Goal: Task Accomplishment & Management: Manage account settings

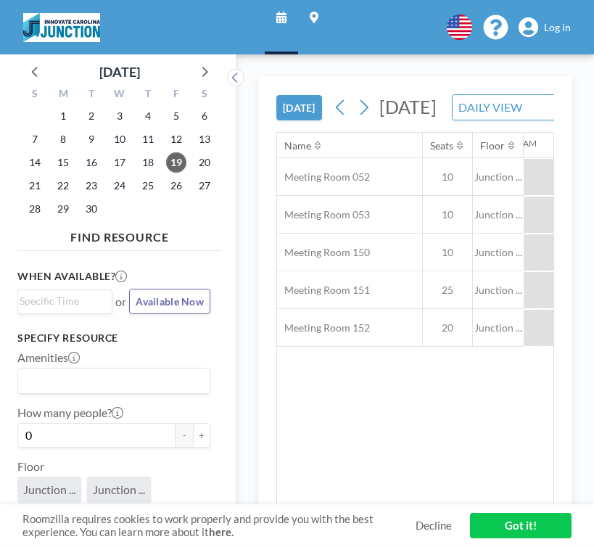
scroll to position [0, 1682]
drag, startPoint x: 0, startPoint y: 0, endPoint x: 549, endPoint y: 28, distance: 550.2
click at [549, 28] on span "Log in" at bounding box center [557, 27] width 27 height 13
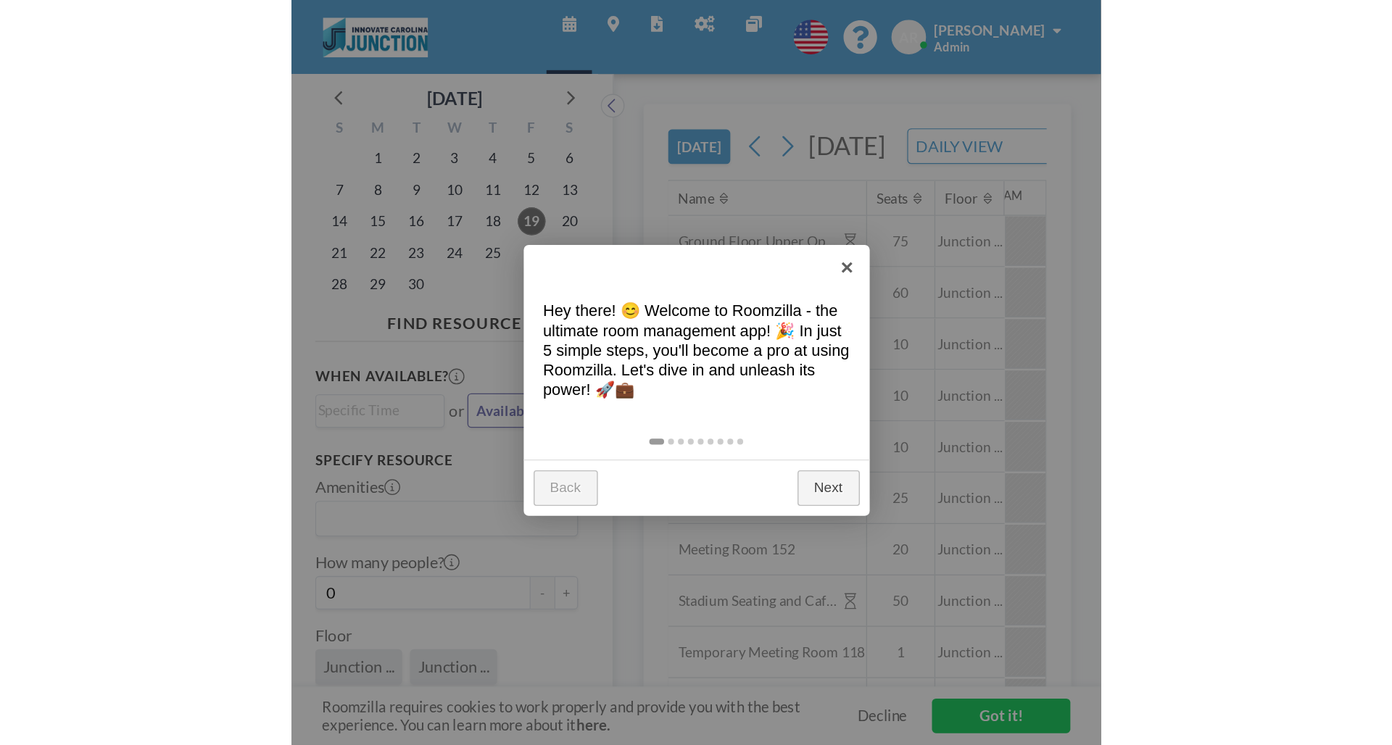
scroll to position [0, 1682]
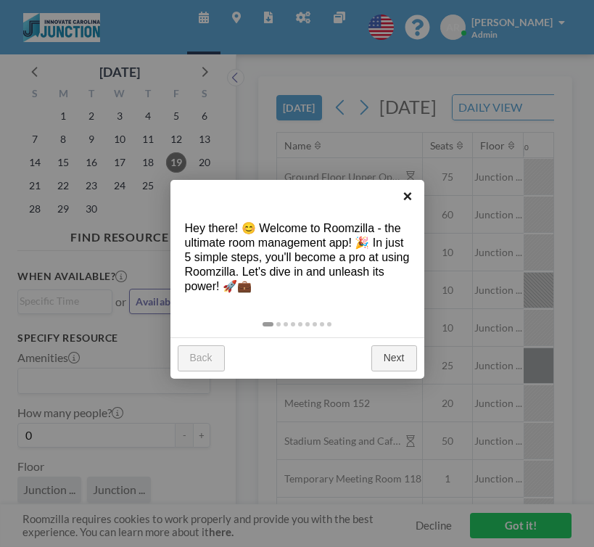
click at [406, 189] on link "×" at bounding box center [407, 196] width 33 height 33
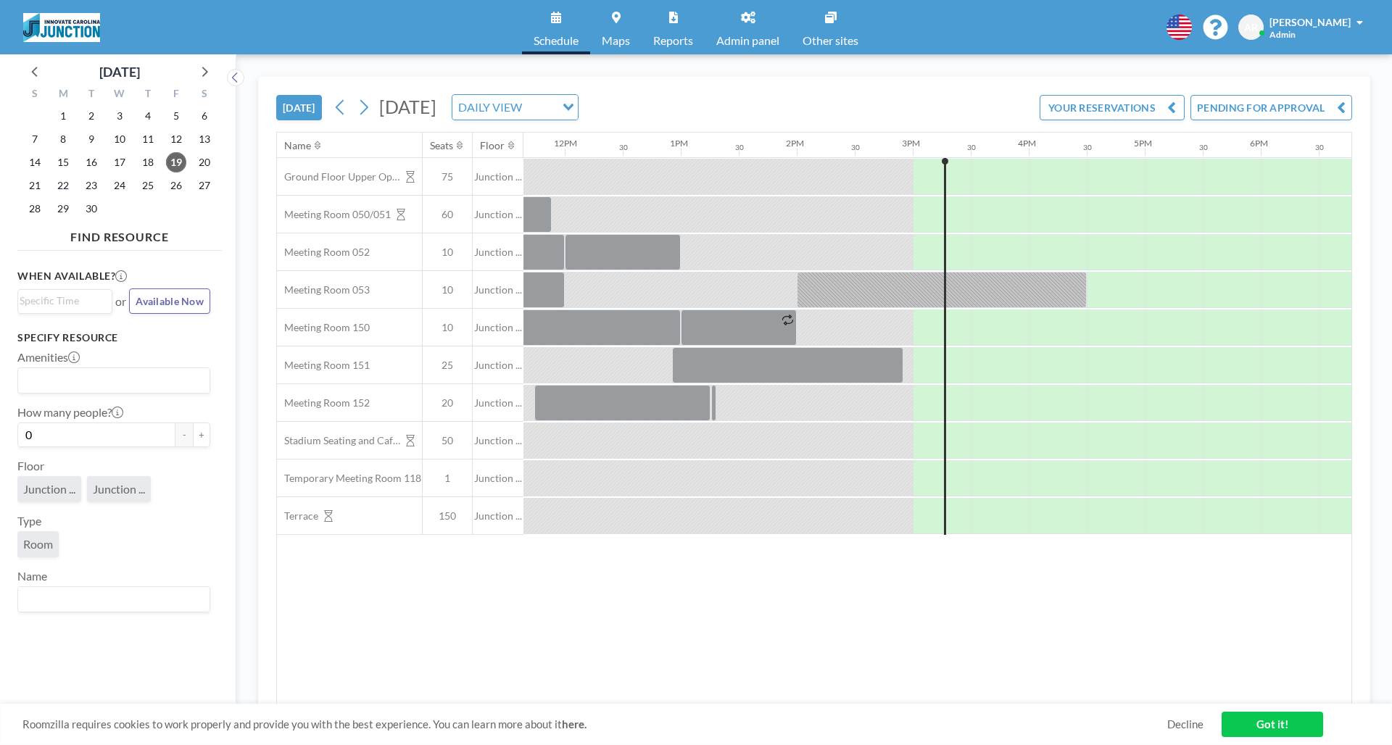
scroll to position [0, 1375]
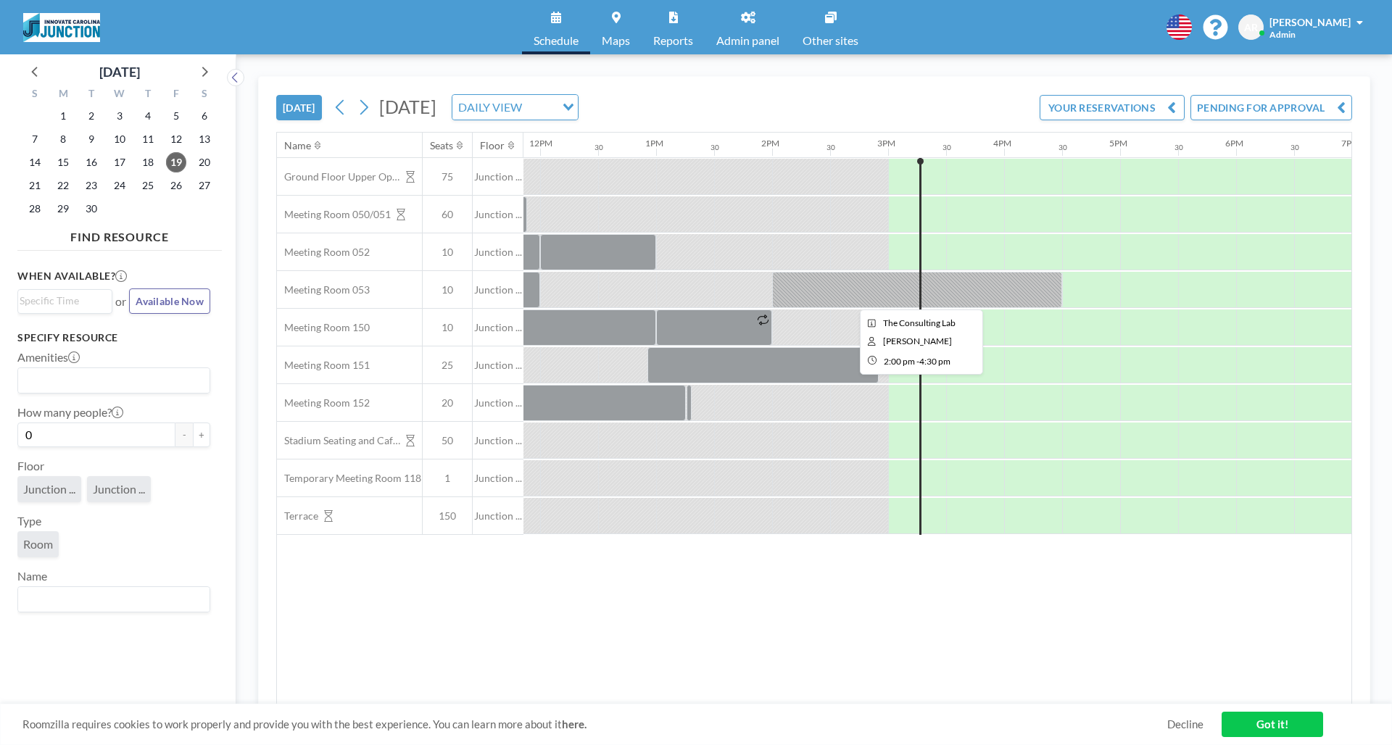
drag, startPoint x: 0, startPoint y: 0, endPoint x: 961, endPoint y: 290, distance: 1004.0
click at [593, 290] on div at bounding box center [917, 290] width 290 height 36
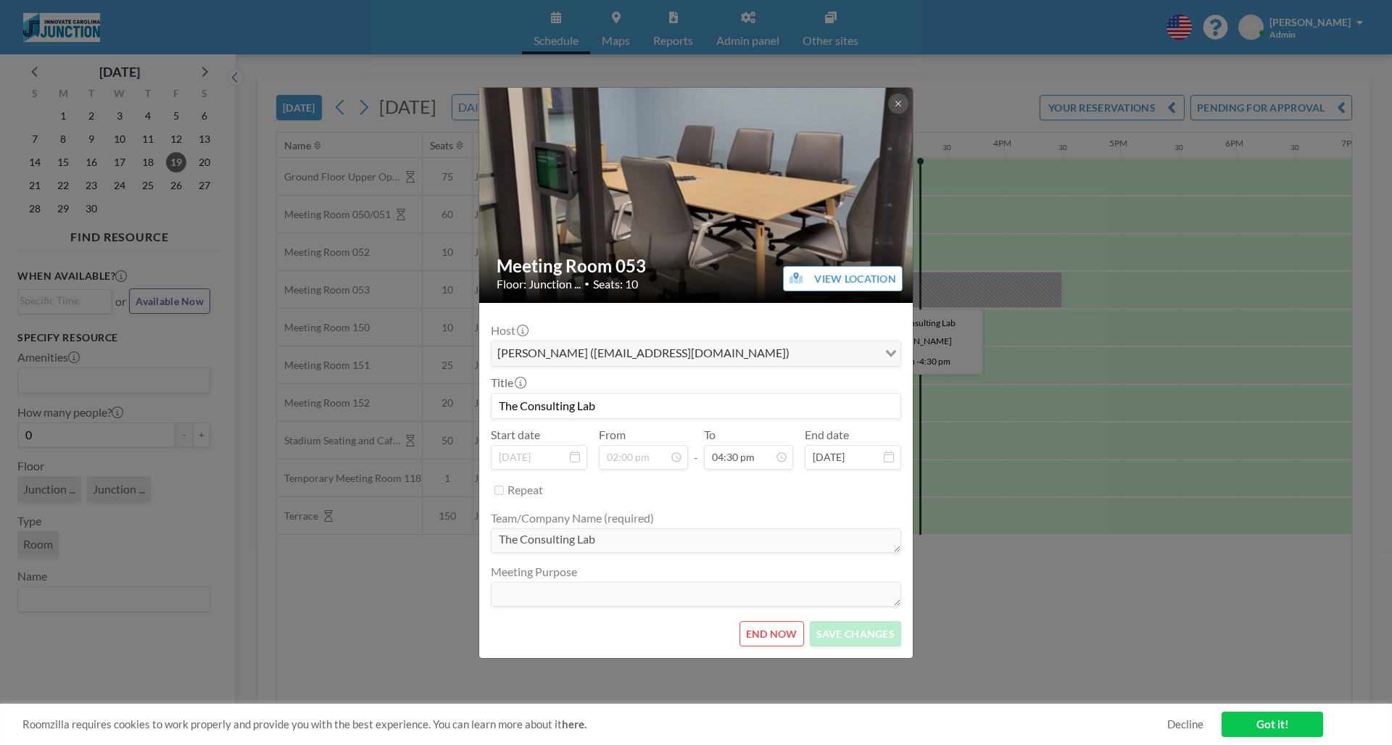
drag, startPoint x: 961, startPoint y: 290, endPoint x: 893, endPoint y: 104, distance: 198.4
click at [593, 104] on button at bounding box center [898, 104] width 20 height 20
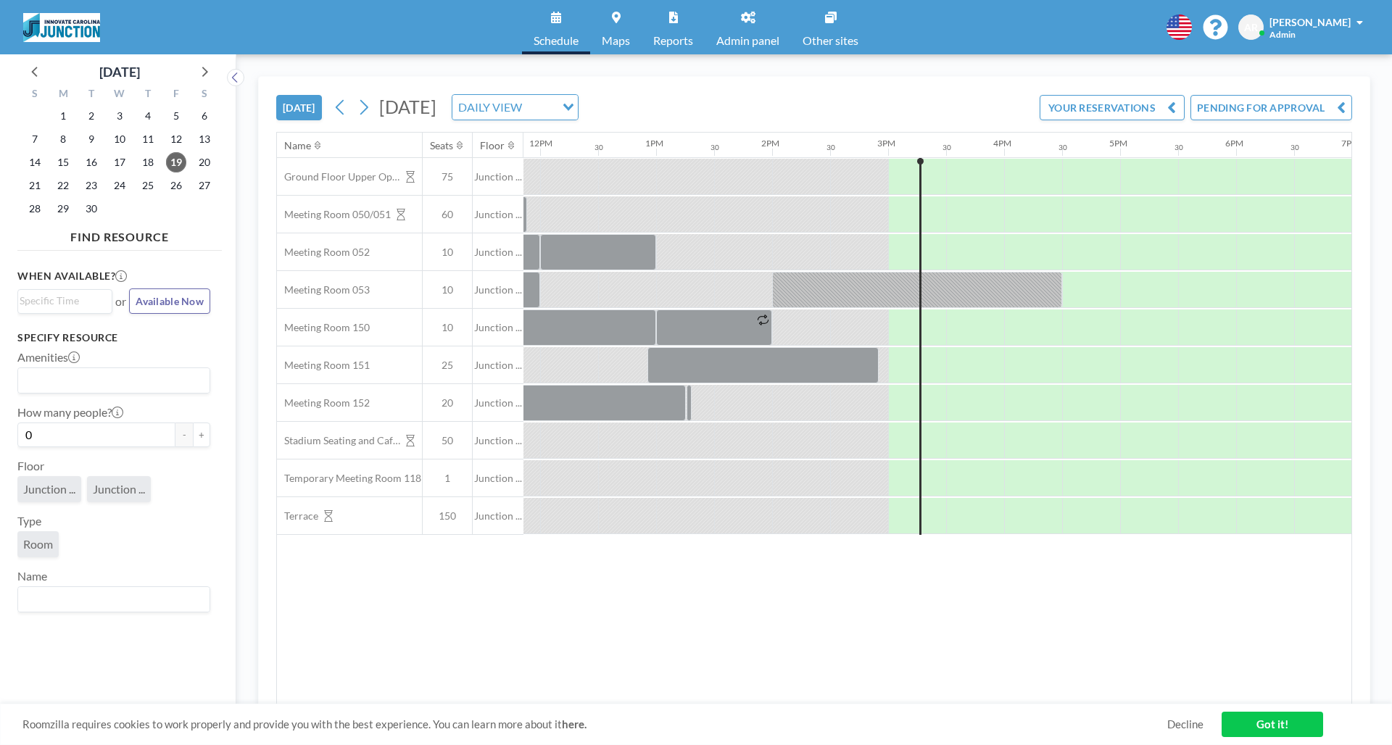
drag, startPoint x: 893, startPoint y: 104, endPoint x: 955, endPoint y: 257, distance: 165.2
click at [593, 257] on div at bounding box center [975, 252] width 58 height 36
drag, startPoint x: 955, startPoint y: 257, endPoint x: 956, endPoint y: 244, distance: 13.1
click at [593, 244] on div at bounding box center [540, 252] width 2784 height 38
click at [593, 244] on div at bounding box center [975, 252] width 58 height 36
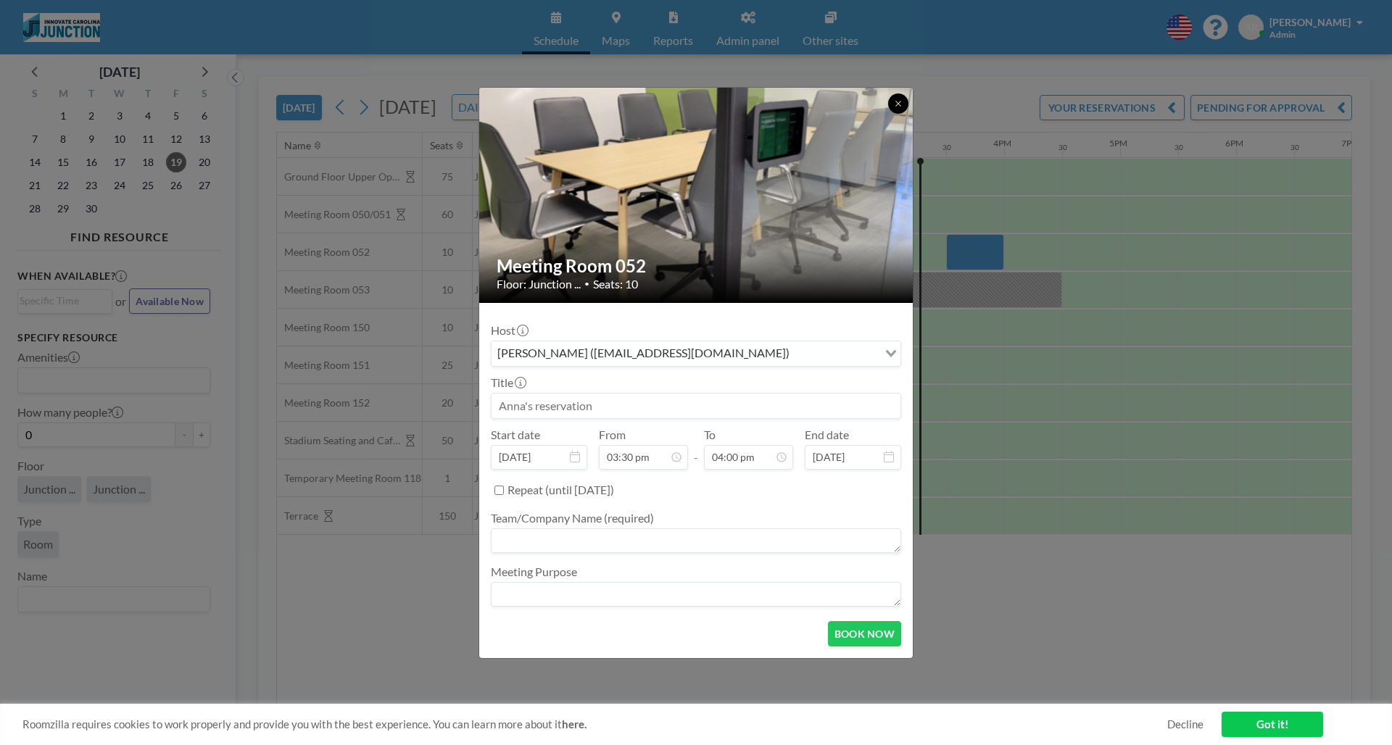
drag, startPoint x: 956, startPoint y: 244, endPoint x: 900, endPoint y: 101, distance: 153.6
click at [593, 101] on icon at bounding box center [898, 103] width 9 height 9
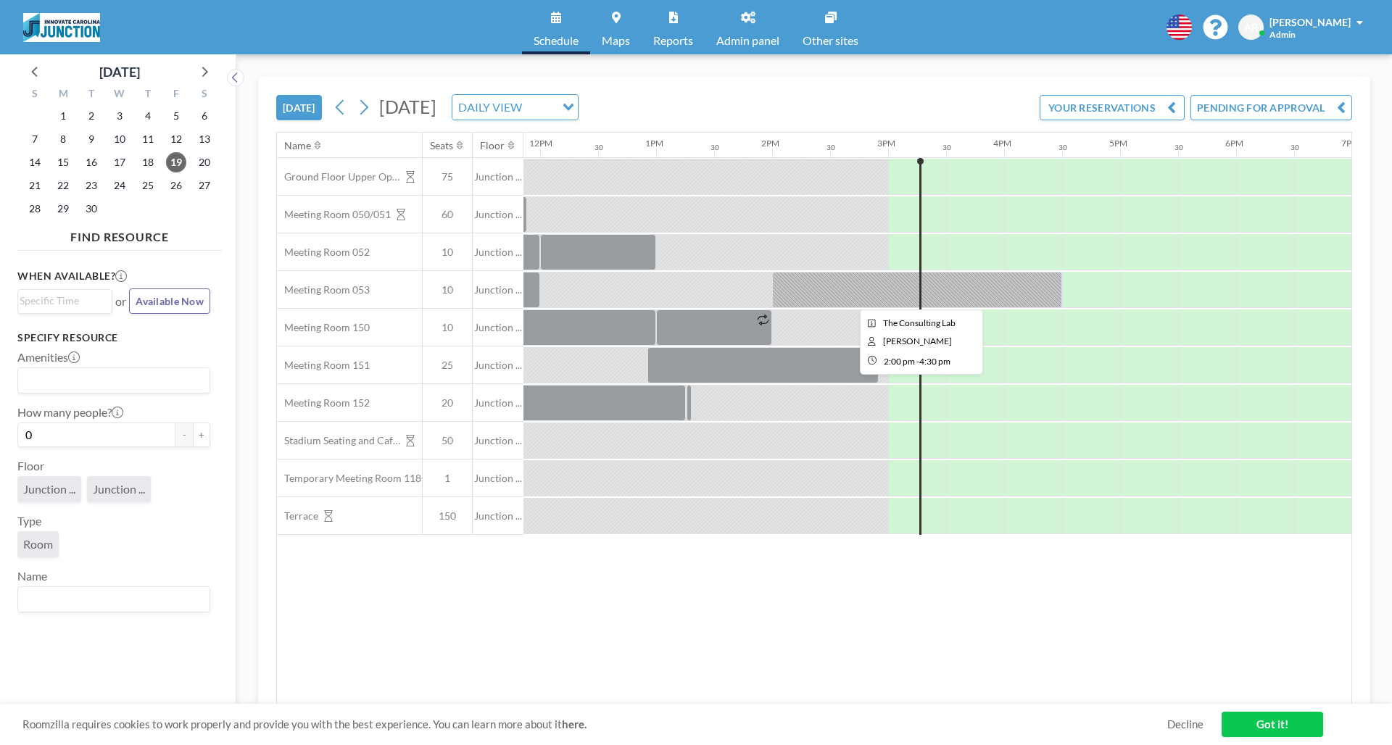
drag, startPoint x: 900, startPoint y: 101, endPoint x: 937, endPoint y: 279, distance: 182.1
click at [593, 279] on div at bounding box center [917, 290] width 290 height 36
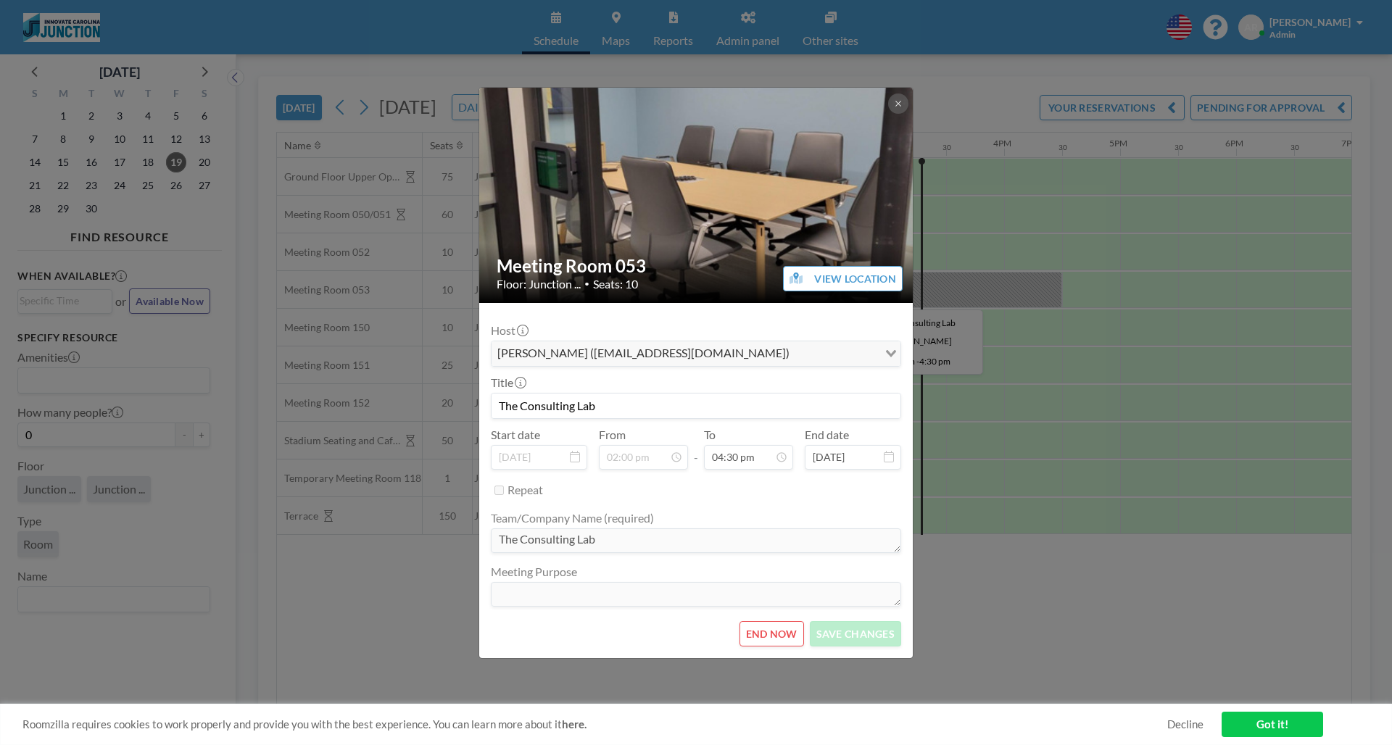
drag, startPoint x: 937, startPoint y: 279, endPoint x: 902, endPoint y: 104, distance: 178.1
click at [593, 104] on icon at bounding box center [898, 103] width 9 height 9
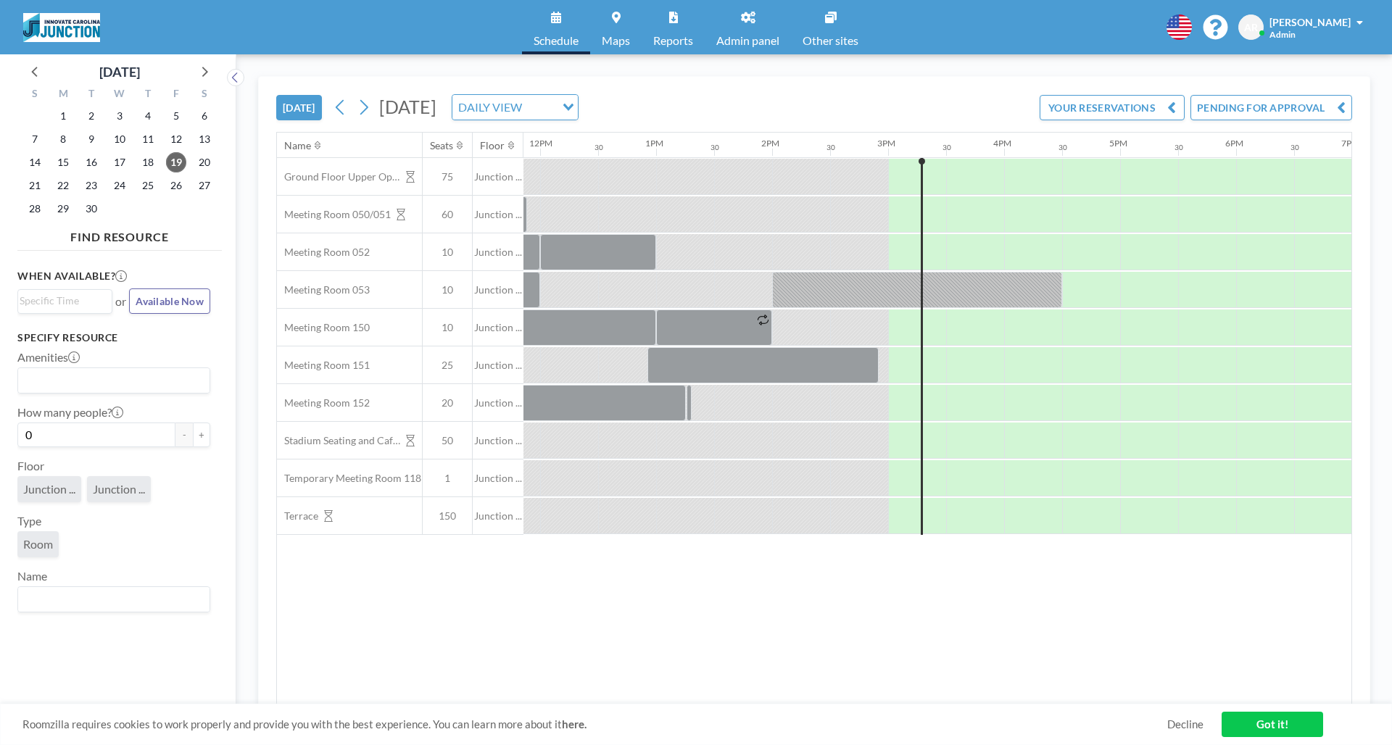
drag, startPoint x: 902, startPoint y: 104, endPoint x: 747, endPoint y: 18, distance: 177.5
click at [593, 18] on icon at bounding box center [748, 18] width 14 height 12
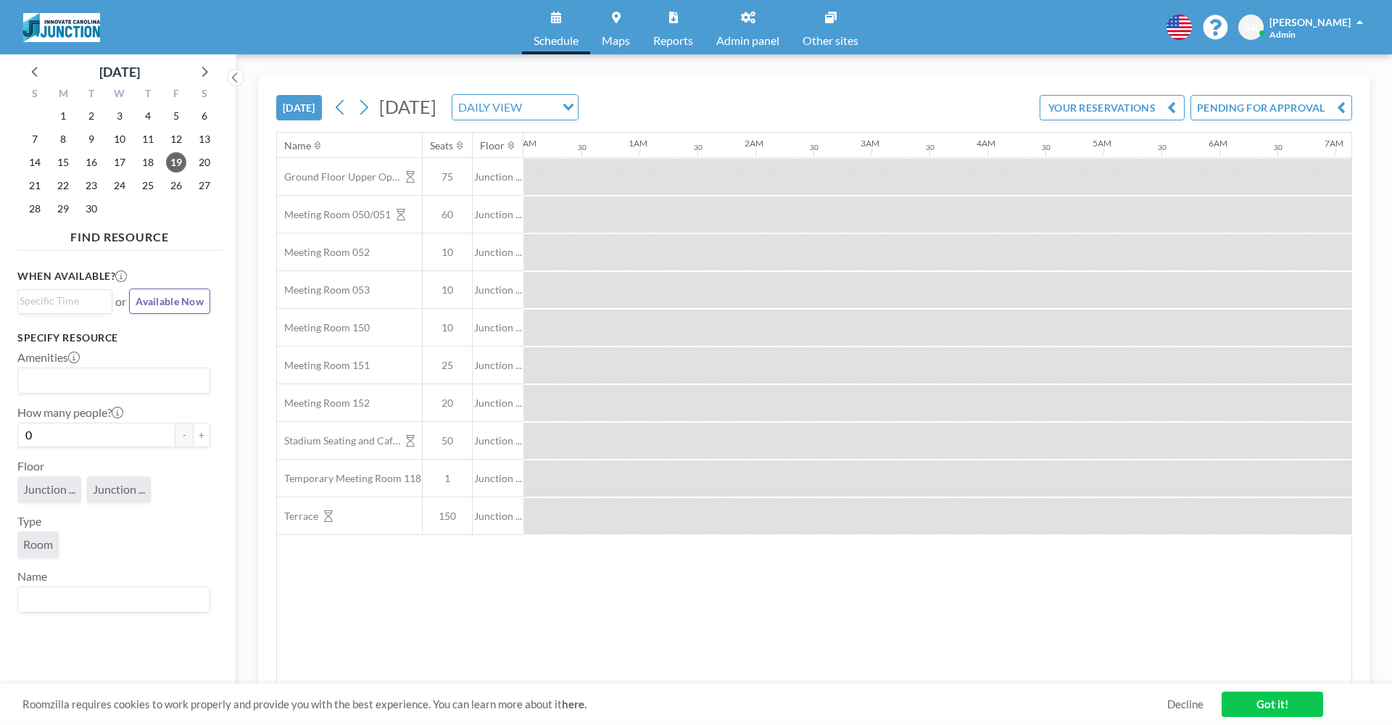
scroll to position [0, 1682]
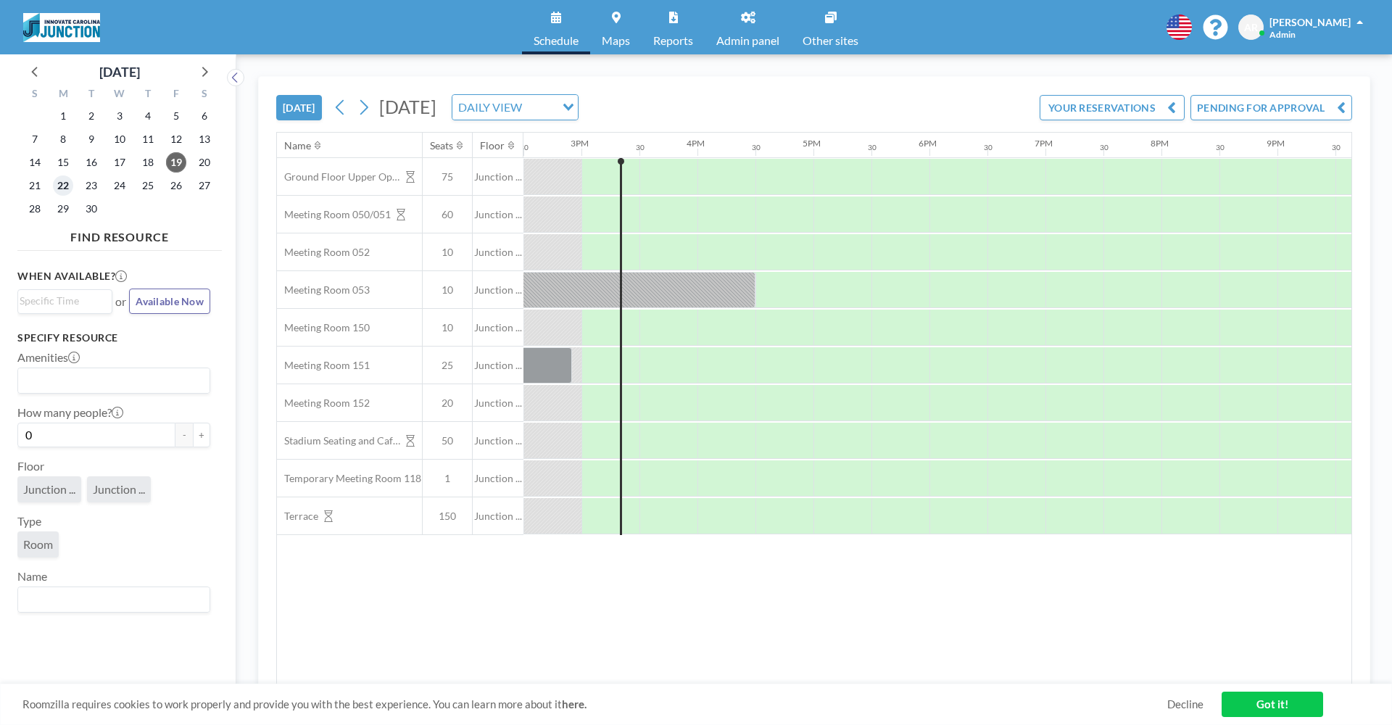
click at [65, 189] on span "22" at bounding box center [63, 185] width 20 height 20
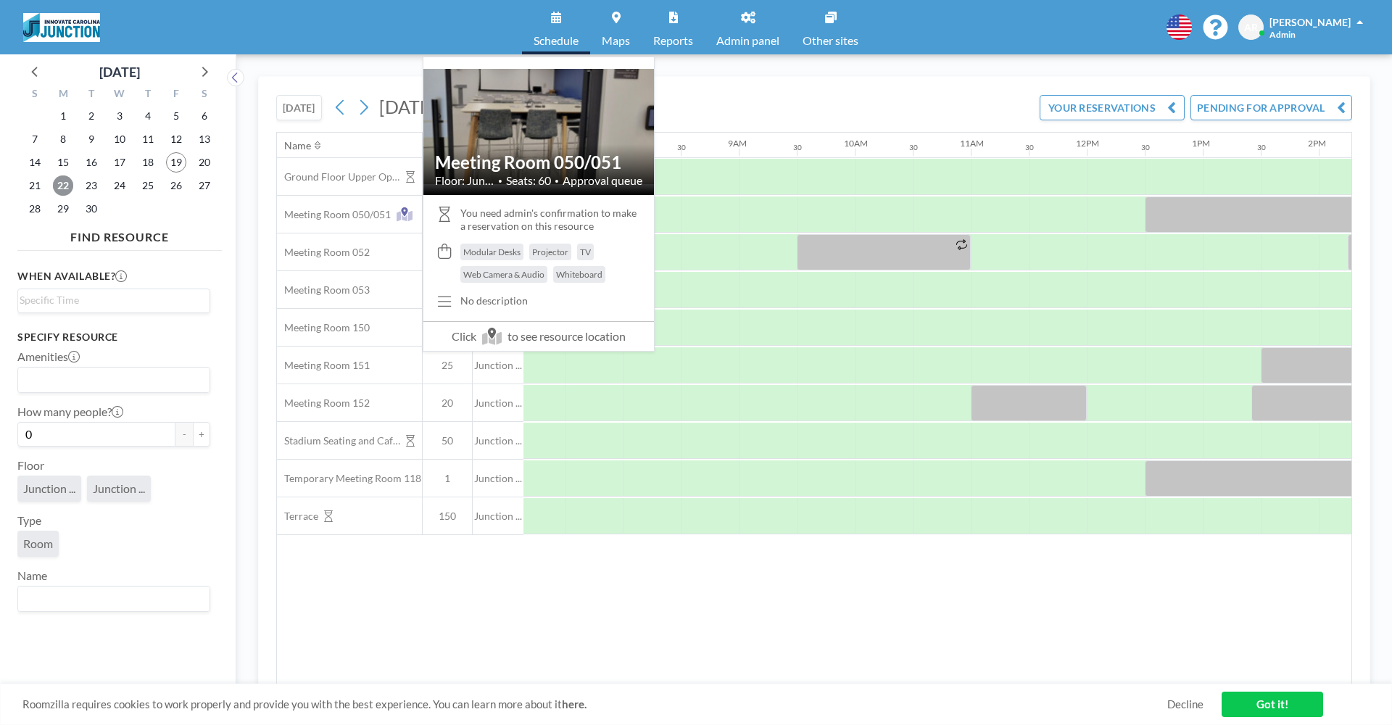
scroll to position [0, 870]
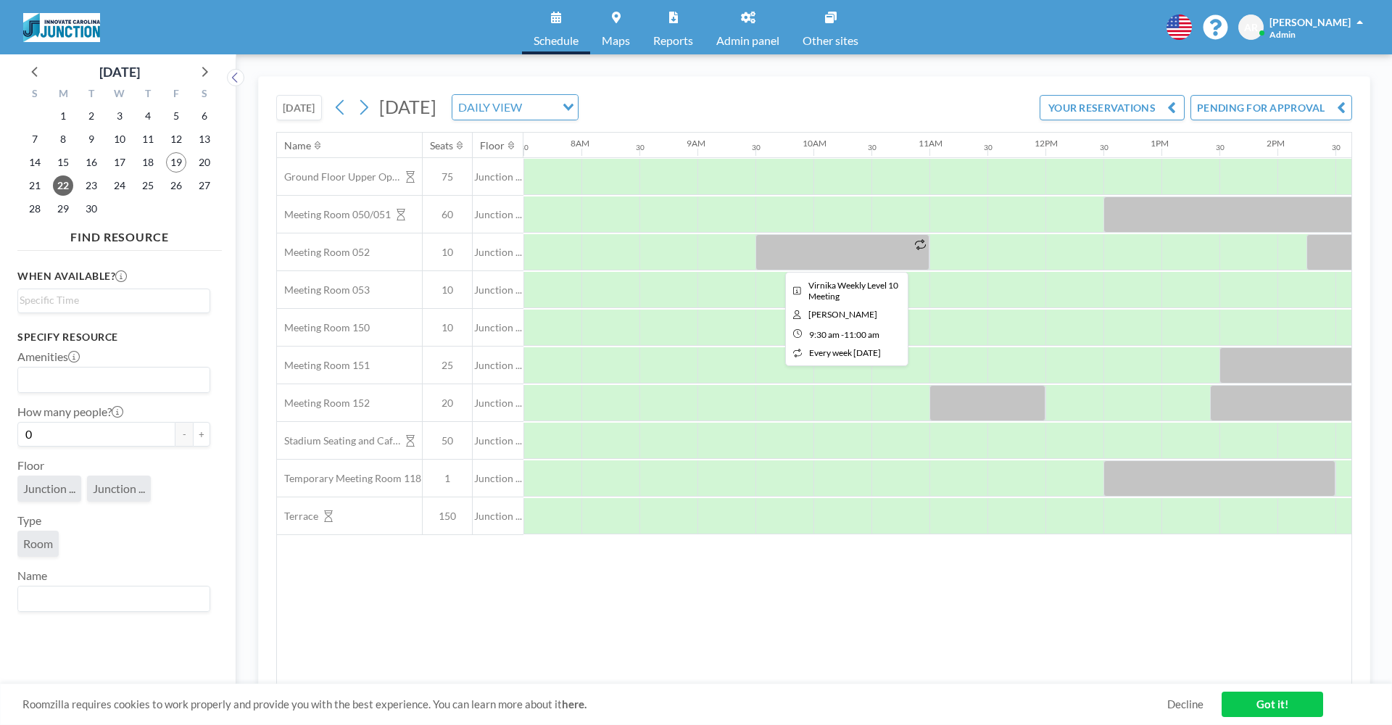
click at [818, 254] on div at bounding box center [842, 252] width 174 height 36
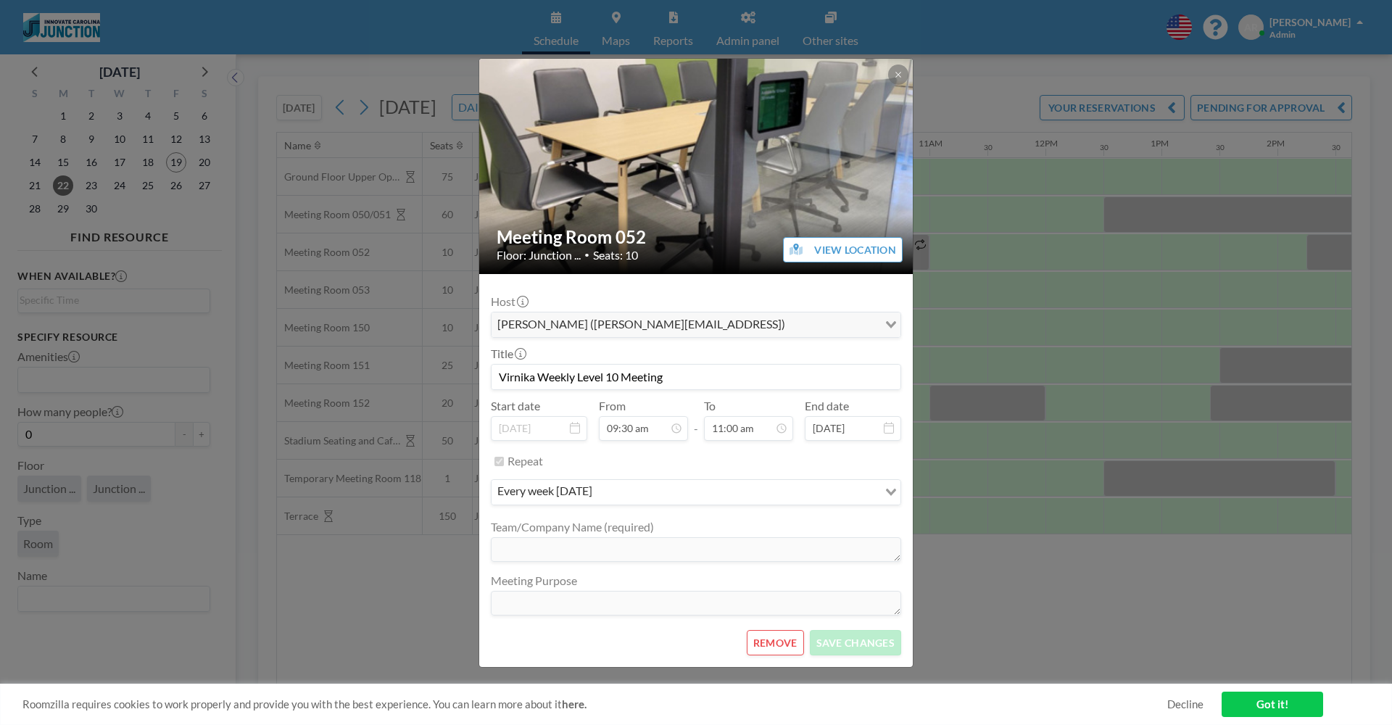
drag, startPoint x: 672, startPoint y: 378, endPoint x: 463, endPoint y: 373, distance: 208.8
click at [463, 373] on div "Meeting Room 052 Floor: Junction ... • Seats: 10 VIEW LOCATION Host Charles Dou…" at bounding box center [696, 362] width 1392 height 725
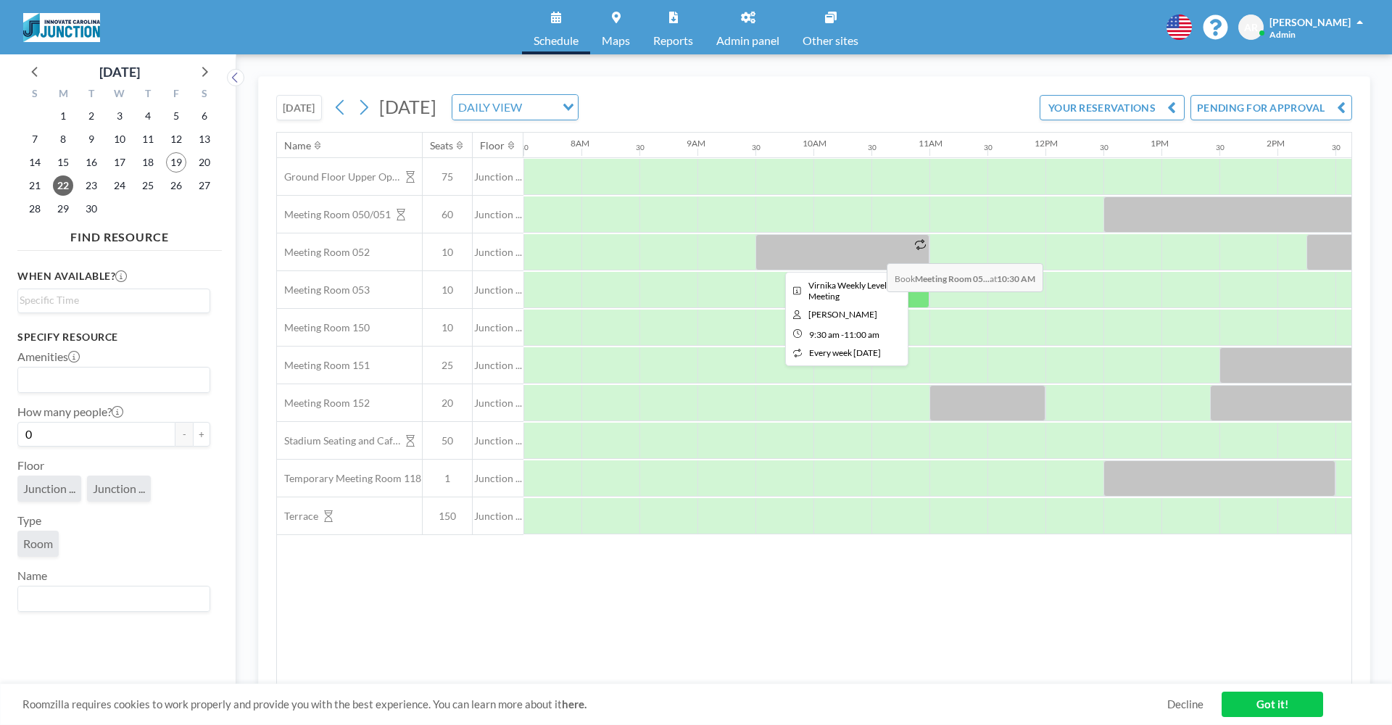
click at [875, 252] on div at bounding box center [842, 252] width 174 height 36
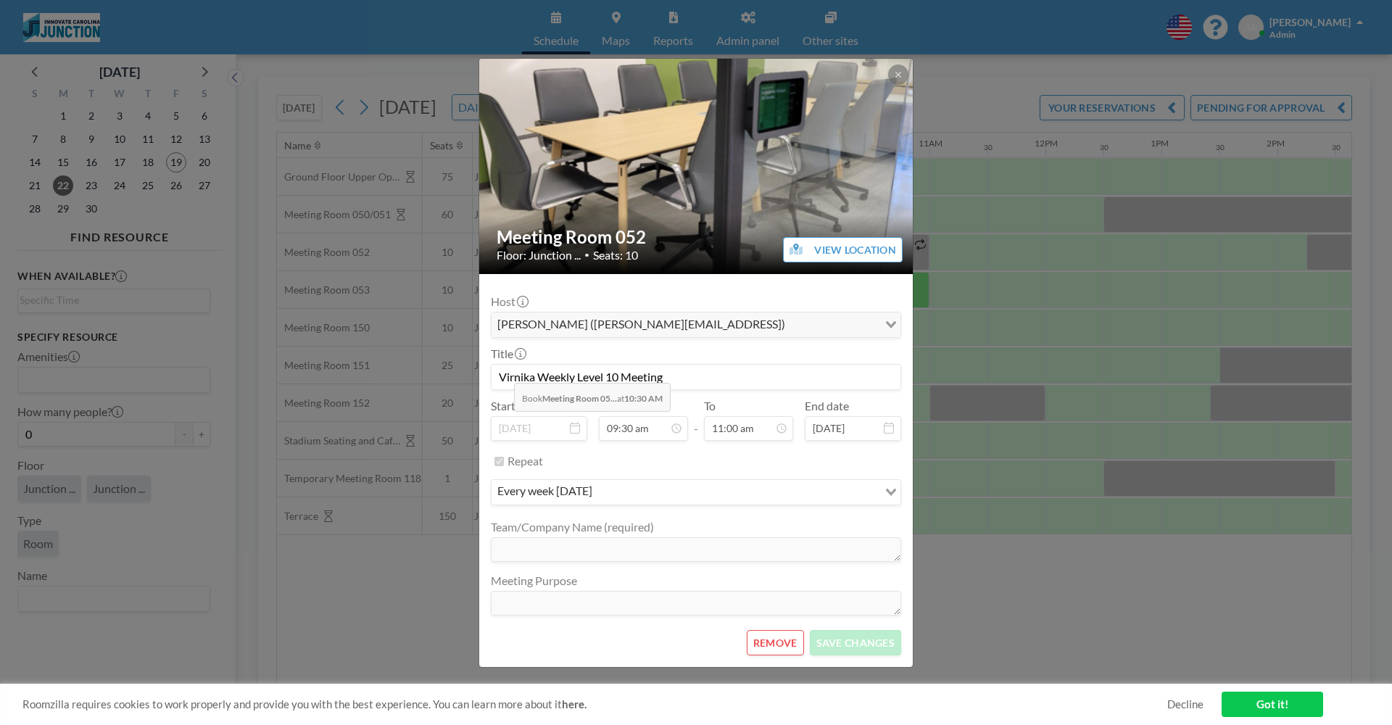
drag, startPoint x: 666, startPoint y: 375, endPoint x: 504, endPoint y: 372, distance: 162.4
click at [504, 372] on input "Virnika Weekly Level 10 Meeting" at bounding box center [695, 377] width 409 height 25
click at [900, 74] on icon at bounding box center [898, 74] width 9 height 9
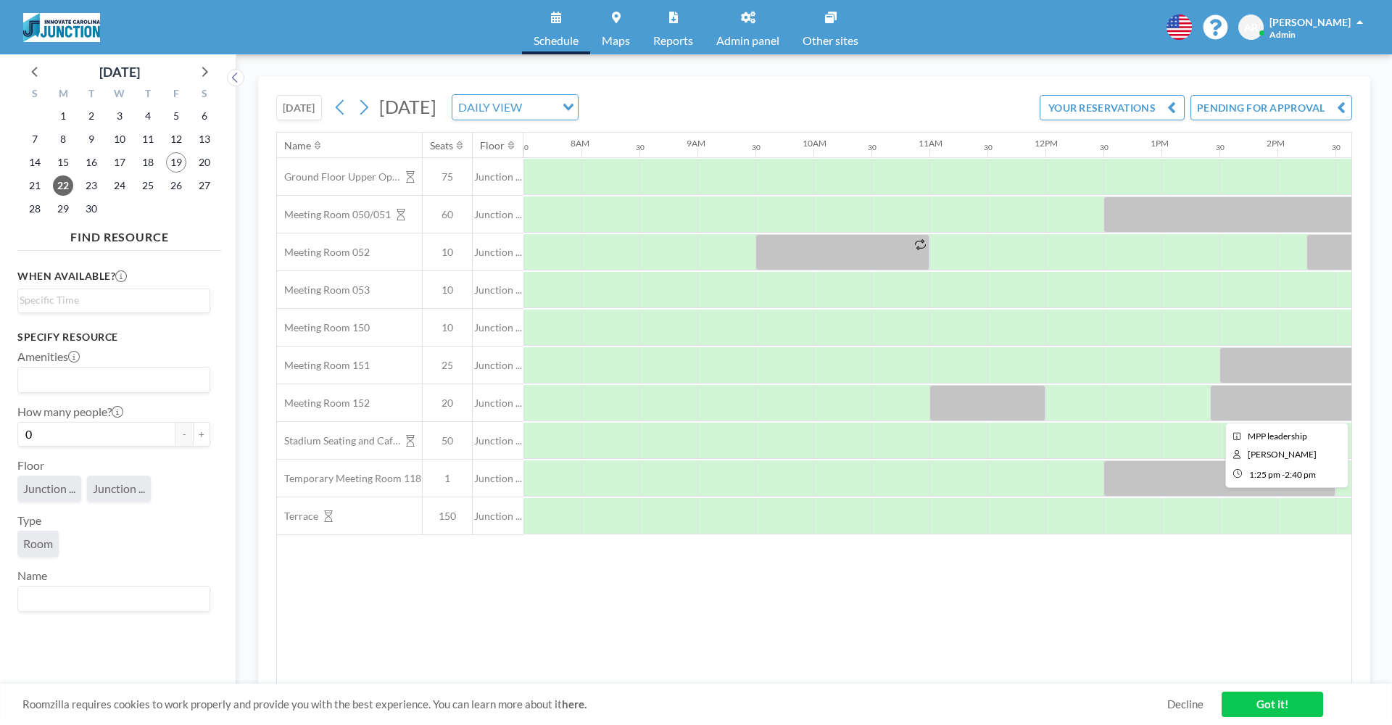
click at [1269, 410] on div at bounding box center [1282, 403] width 145 height 36
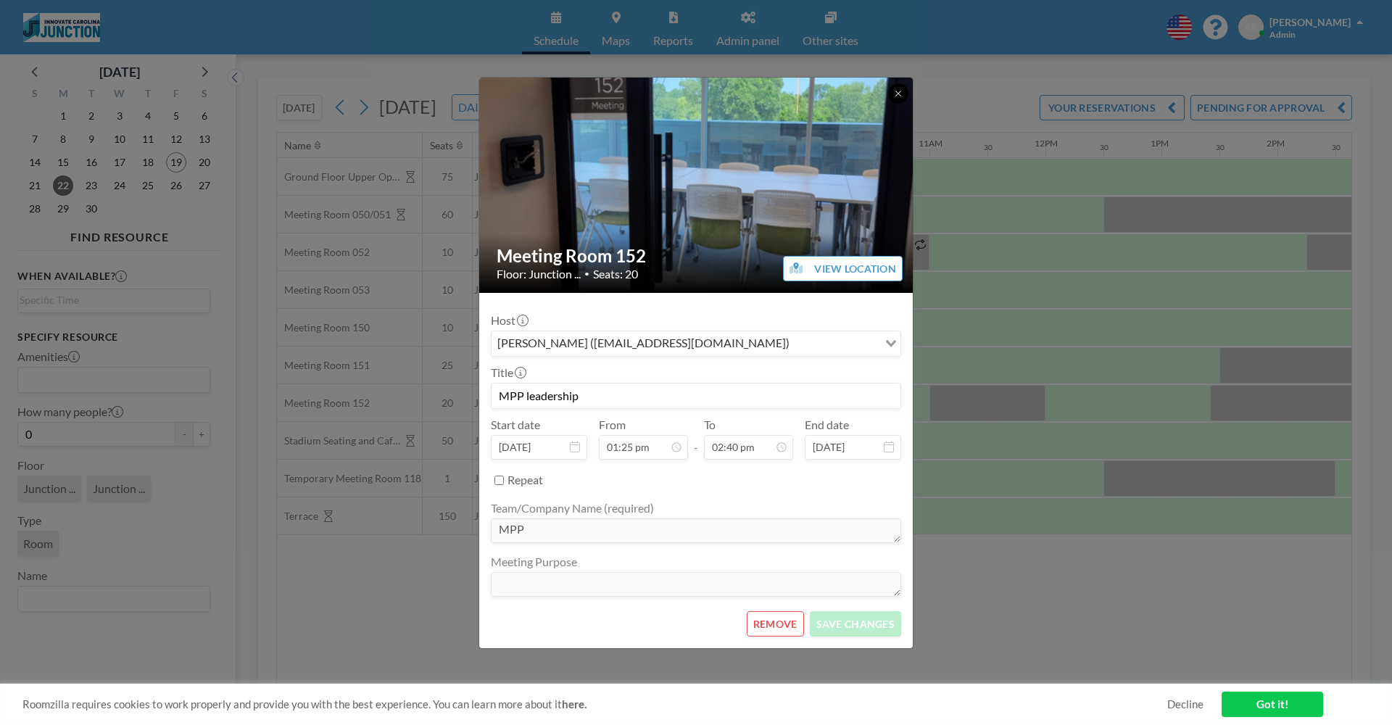
click at [897, 97] on icon at bounding box center [898, 93] width 9 height 9
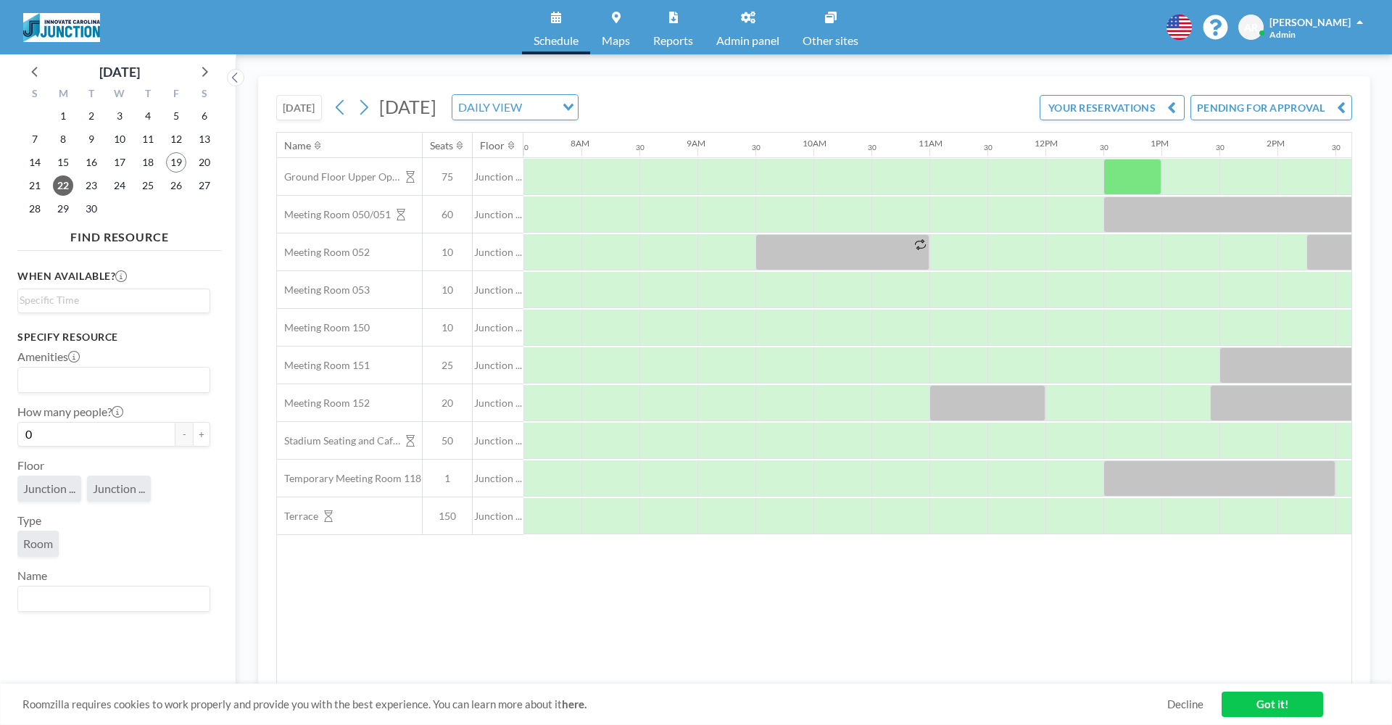
click at [751, 1] on link "Admin panel" at bounding box center [748, 27] width 86 height 54
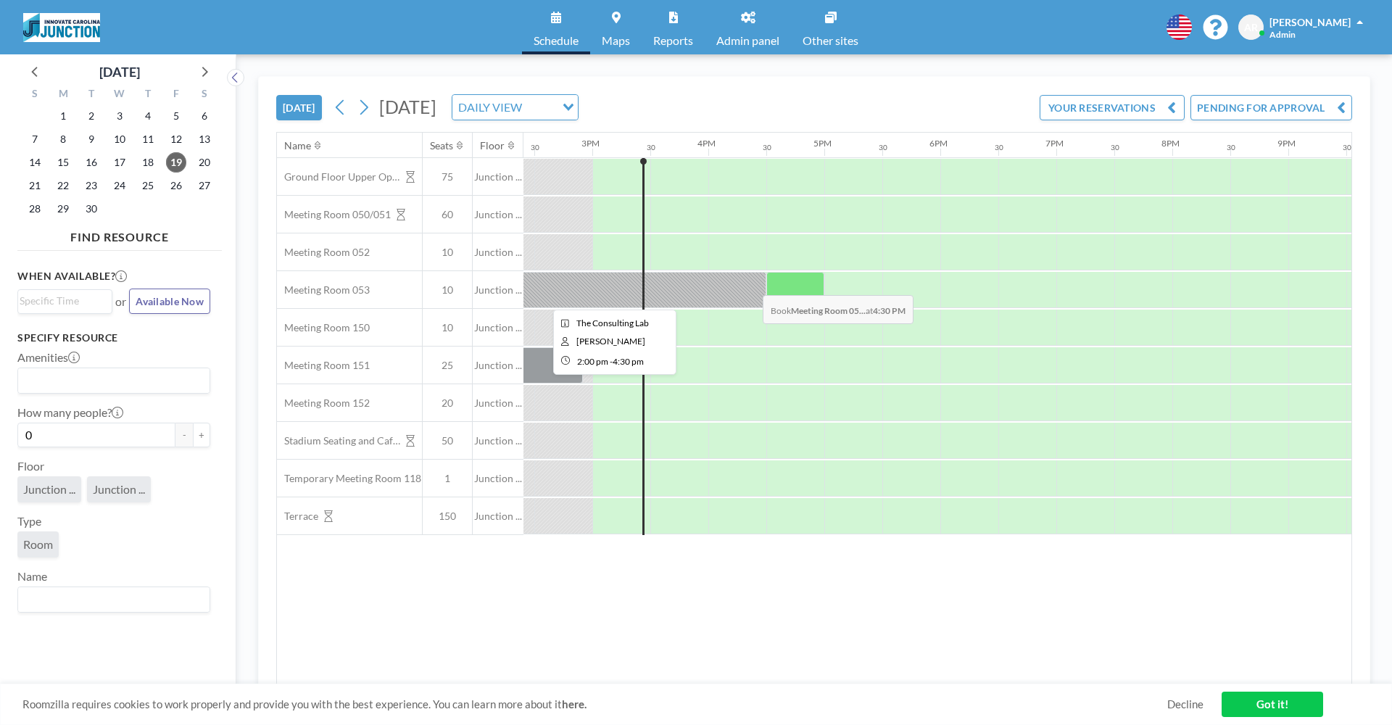
scroll to position [0, 1667]
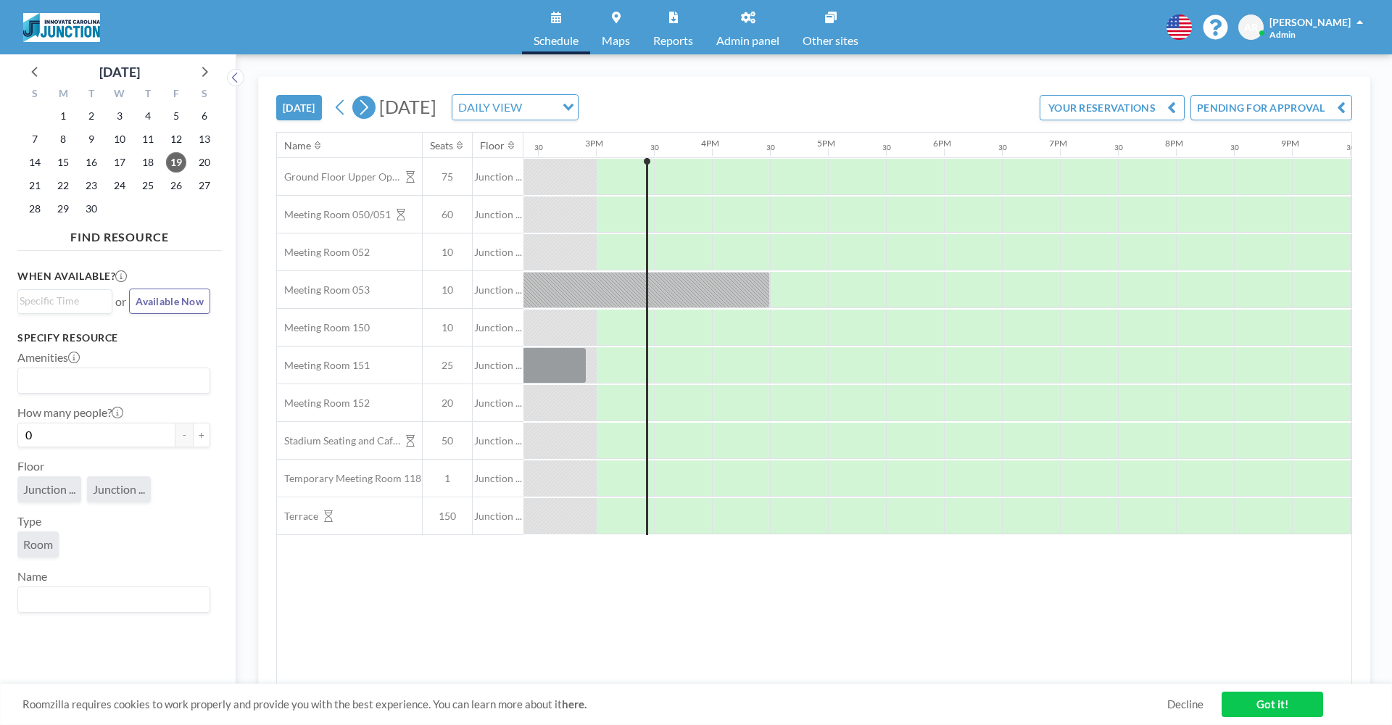
click at [368, 106] on icon at bounding box center [364, 107] width 14 height 22
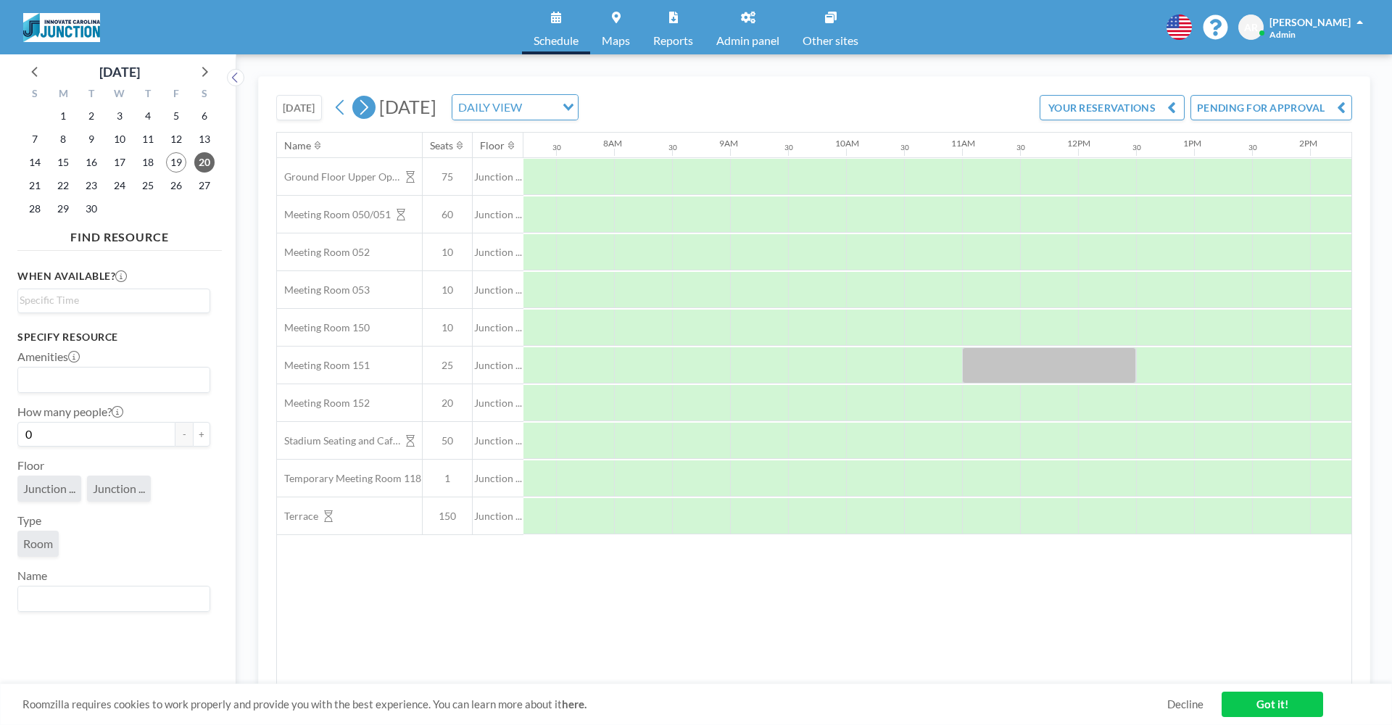
scroll to position [0, 870]
click at [368, 106] on icon at bounding box center [364, 107] width 14 height 22
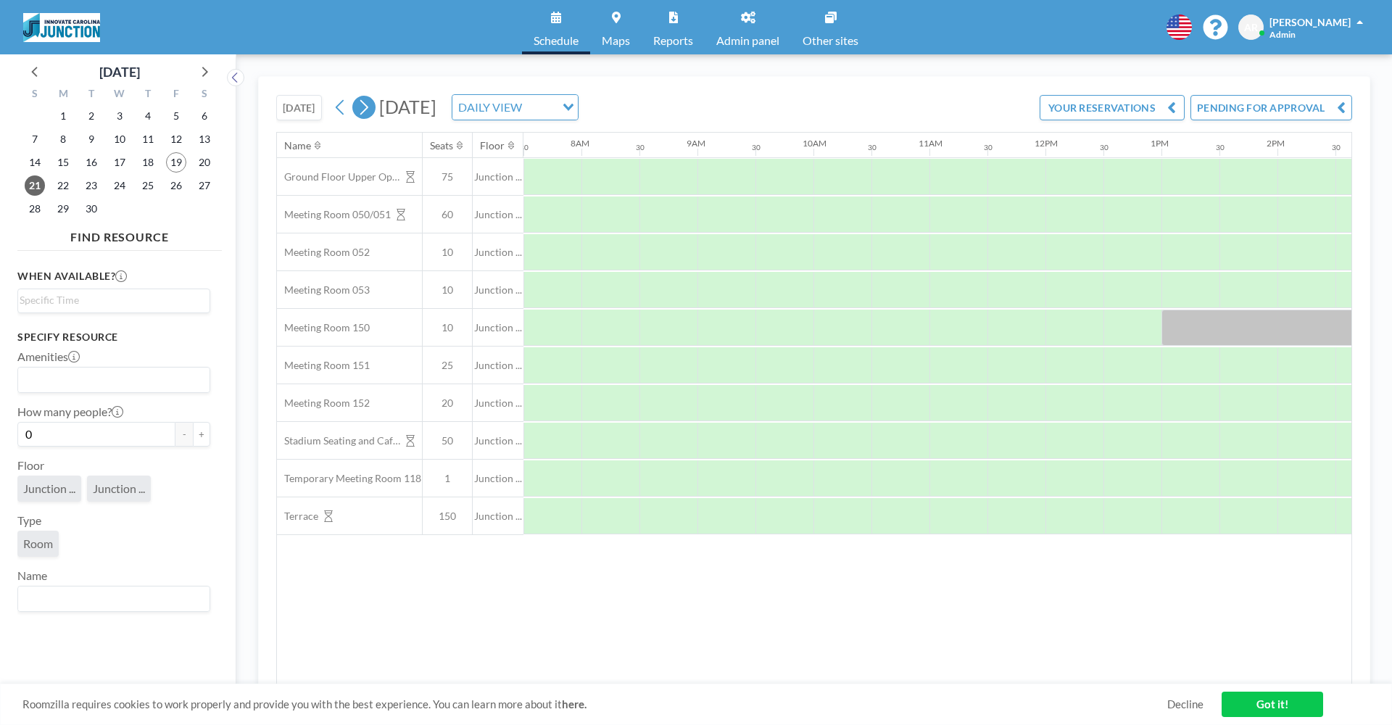
click at [368, 106] on icon at bounding box center [364, 107] width 14 height 22
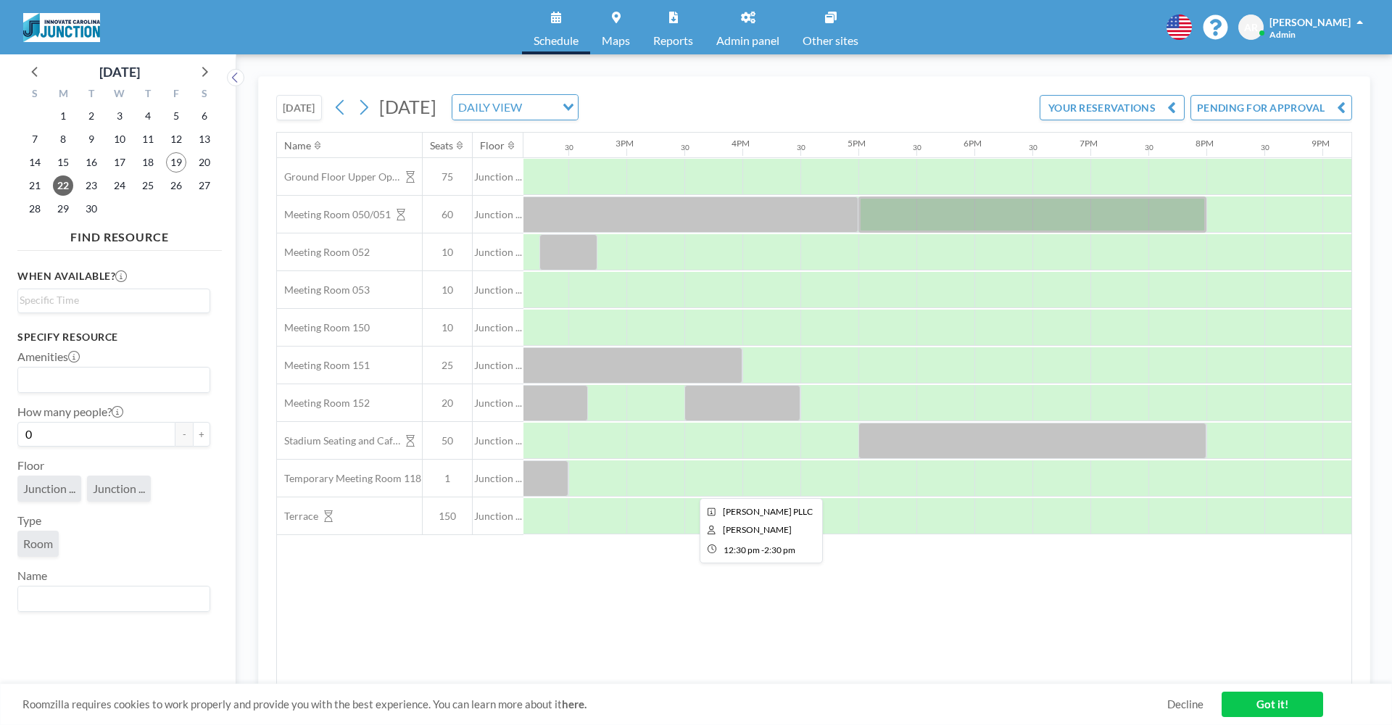
scroll to position [0, 1645]
